Goal: Transaction & Acquisition: Purchase product/service

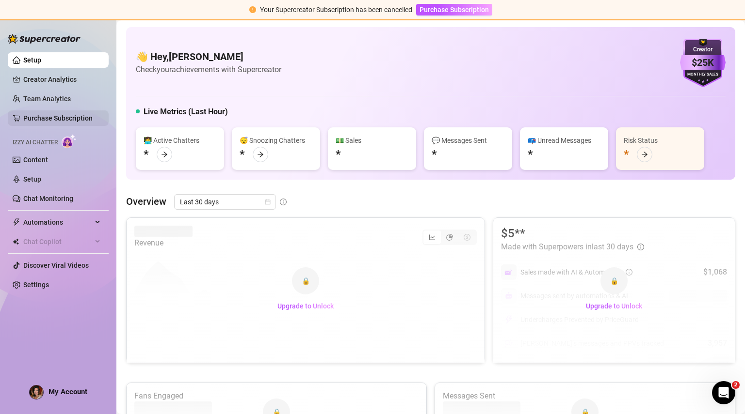
click at [75, 118] on link "Purchase Subscription" at bounding box center [57, 118] width 69 height 8
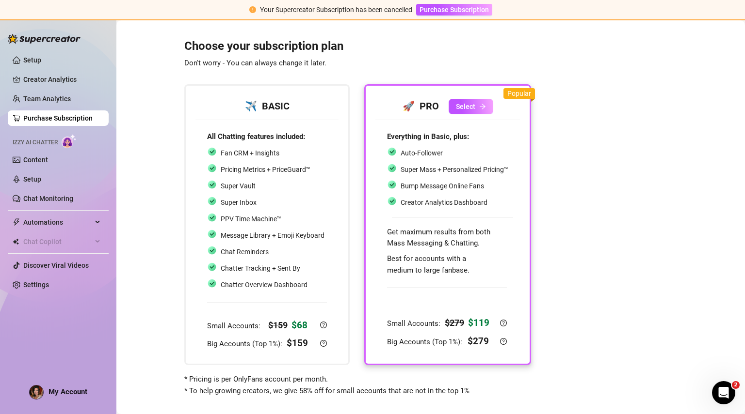
scroll to position [12, 0]
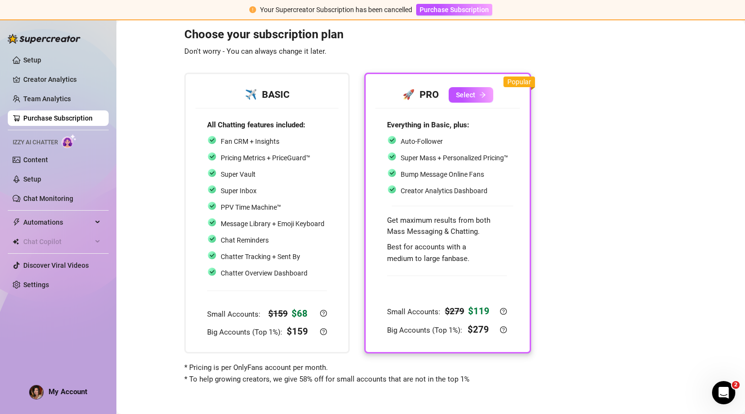
click at [491, 201] on div "Everything in Basic, plus: Auto-Follower Super Mass + Personalized Pricing™ Bum…" at bounding box center [447, 192] width 121 height 145
click at [499, 298] on div at bounding box center [447, 285] width 120 height 32
click at [503, 287] on div at bounding box center [447, 285] width 120 height 32
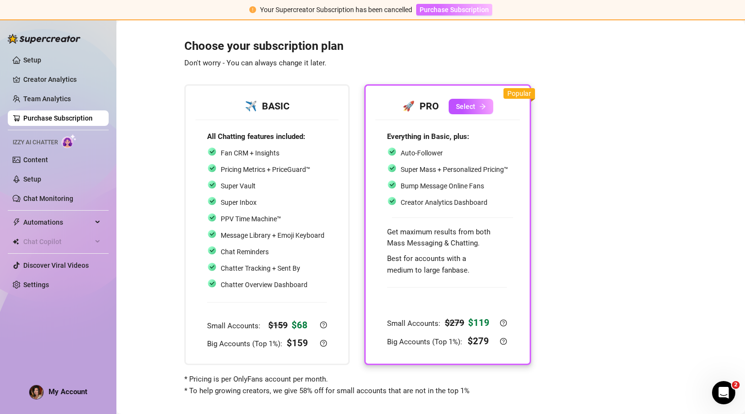
click at [475, 12] on span "Purchase Subscription" at bounding box center [453, 10] width 69 height 8
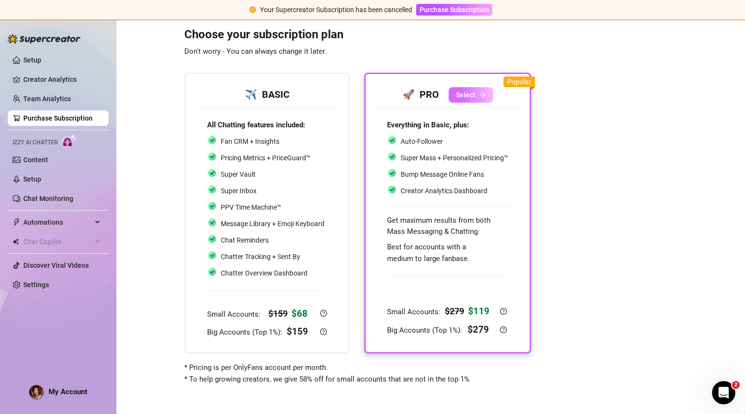
click at [480, 96] on icon "arrow-right" at bounding box center [482, 95] width 7 height 7
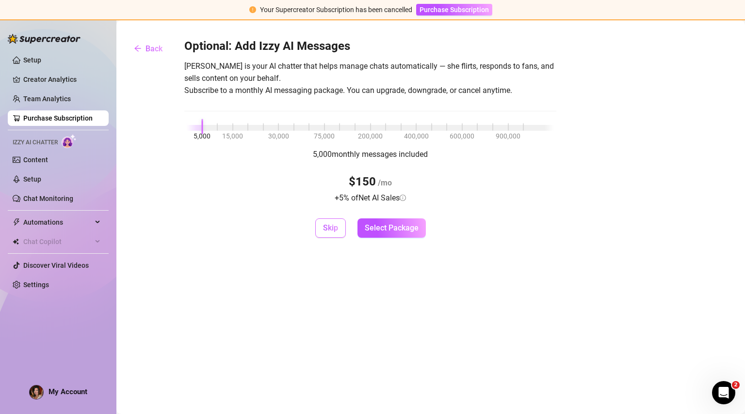
click at [335, 234] on button "Skip" at bounding box center [330, 228] width 31 height 19
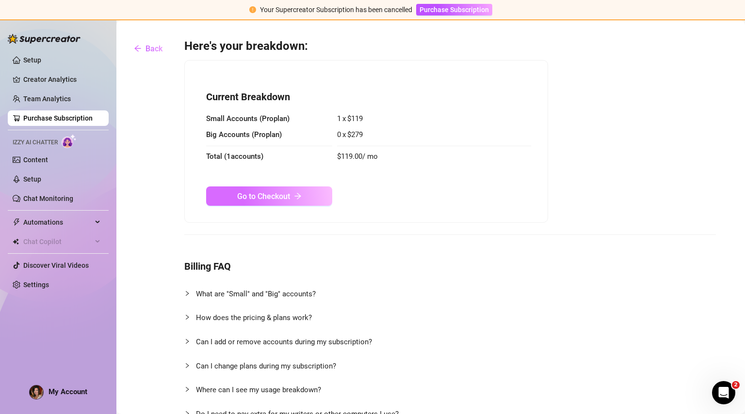
click at [314, 203] on button "Go to Checkout" at bounding box center [269, 196] width 126 height 19
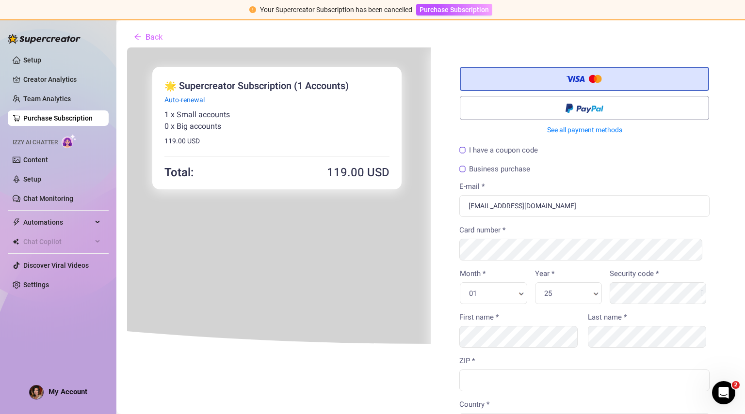
click at [572, 109] on span at bounding box center [583, 106] width 38 height 11
click at [126, 47] on input "radio" at bounding box center [126, 47] width 0 height 0
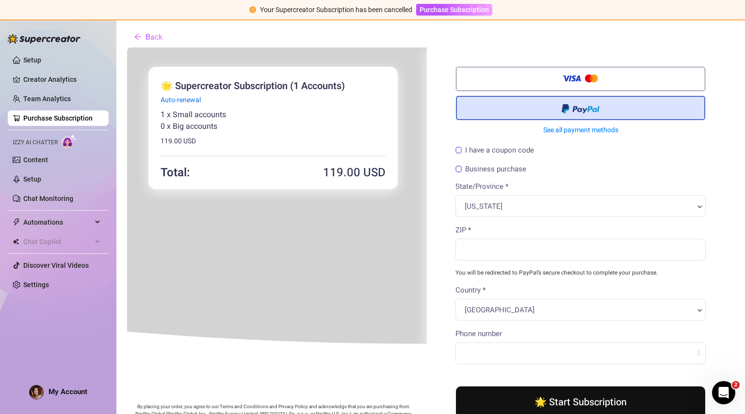
click at [642, 114] on label at bounding box center [579, 107] width 249 height 24
click at [126, 47] on input "radio" at bounding box center [126, 47] width 0 height 0
click at [572, 113] on span at bounding box center [579, 108] width 38 height 15
click at [126, 47] on input "radio" at bounding box center [126, 47] width 0 height 0
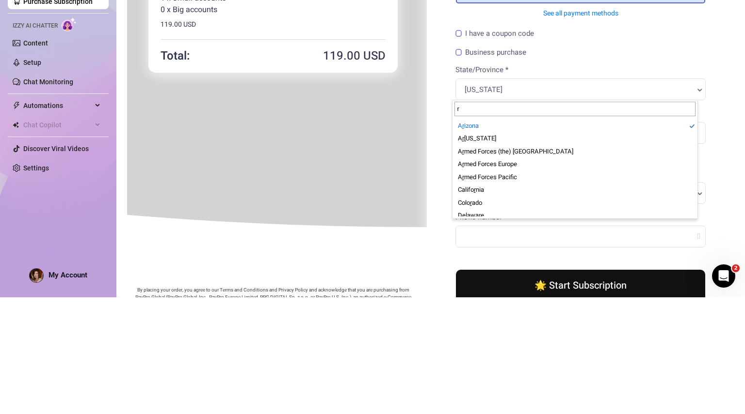
type input "rh"
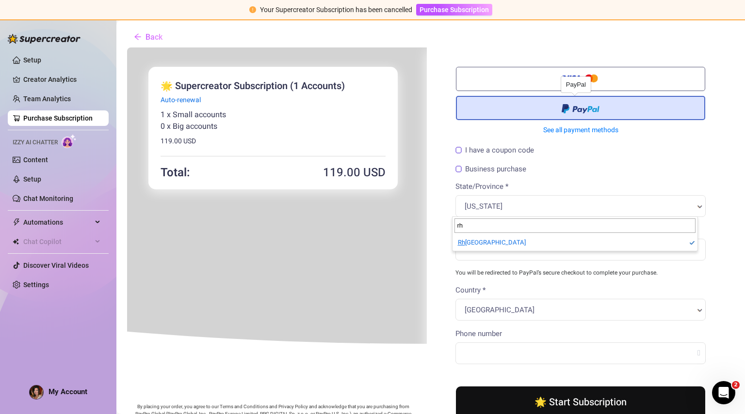
select select "US-[GEOGRAPHIC_DATA]"
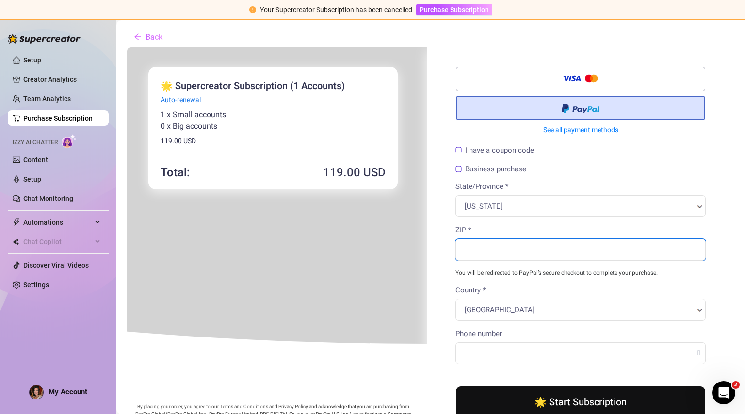
click at [513, 252] on input "ZIP *" at bounding box center [579, 249] width 250 height 22
type input "02891"
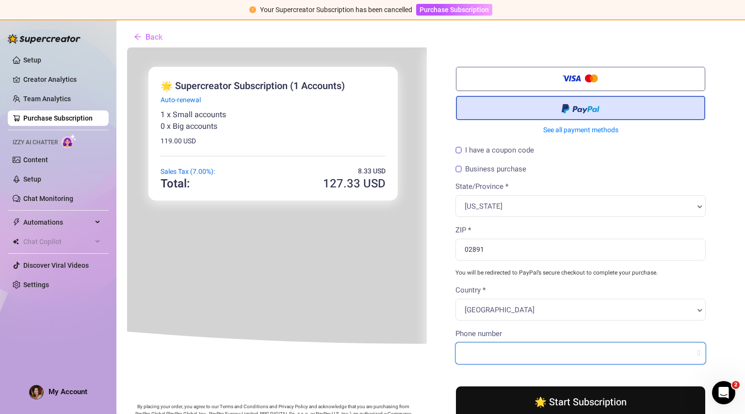
click at [472, 347] on input "Phone number" at bounding box center [579, 353] width 250 height 22
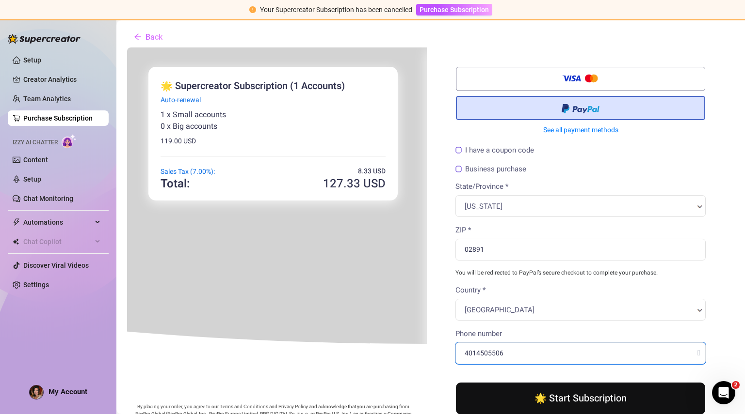
type input "4014505506"
click at [616, 393] on button "🌟 Start Subscription" at bounding box center [579, 398] width 249 height 32
